Goal: Find specific page/section: Find specific page/section

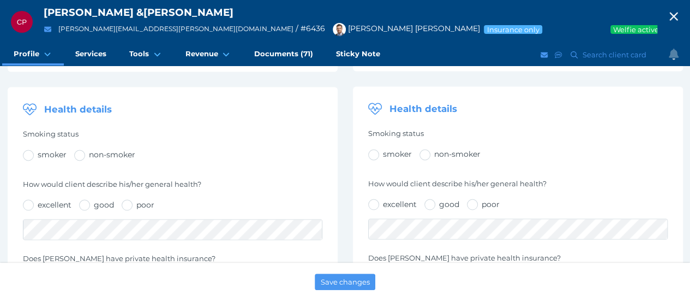
click at [682, 18] on icon "button" at bounding box center [674, 16] width 16 height 13
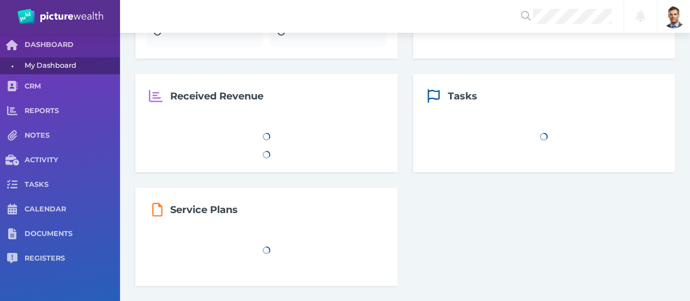
scroll to position [841, 0]
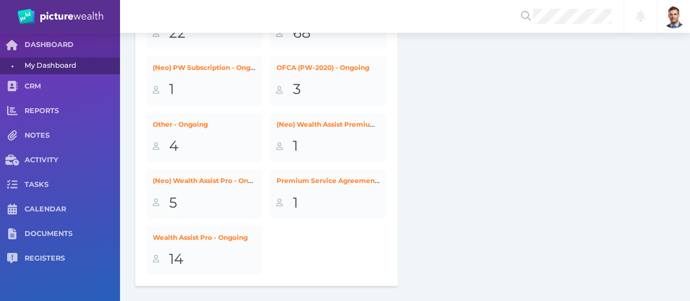
click at [580, 25] on div at bounding box center [569, 16] width 109 height 33
click at [583, 49] on span "[PERSON_NAME]" at bounding box center [563, 42] width 65 height 14
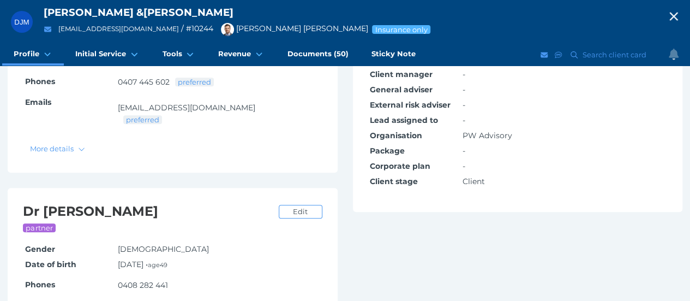
scroll to position [248, 0]
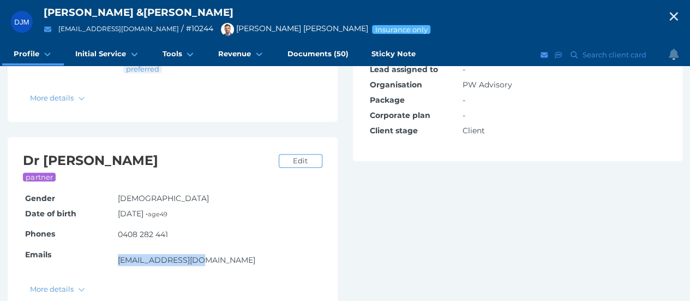
drag, startPoint x: 210, startPoint y: 245, endPoint x: 120, endPoint y: 248, distance: 90.7
click at [120, 253] on div "[EMAIL_ADDRESS][DOMAIN_NAME]" at bounding box center [208, 260] width 180 height 14
copy link "[EMAIL_ADDRESS][DOMAIN_NAME]"
click at [680, 16] on icon "button" at bounding box center [674, 16] width 16 height 13
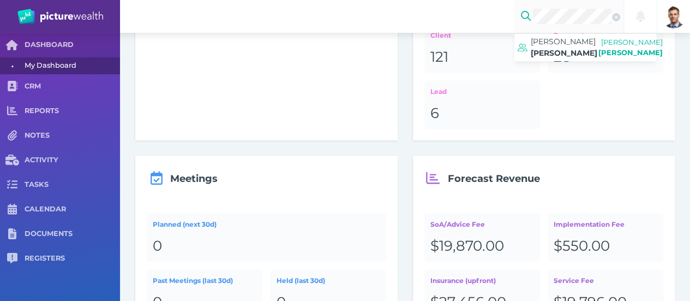
click at [570, 50] on span "[PERSON_NAME]" at bounding box center [564, 53] width 67 height 10
